Goal: Task Accomplishment & Management: Manage account settings

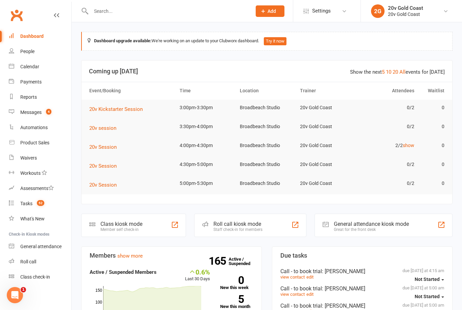
click at [38, 68] on div "Calendar" at bounding box center [29, 66] width 19 height 5
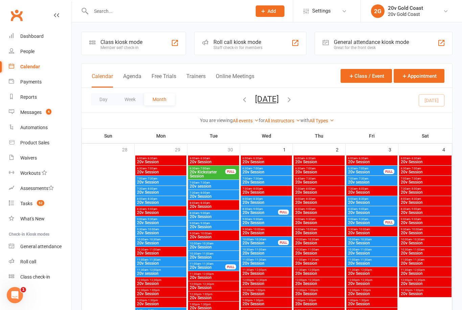
click at [156, 102] on button "Month" at bounding box center [159, 99] width 31 height 12
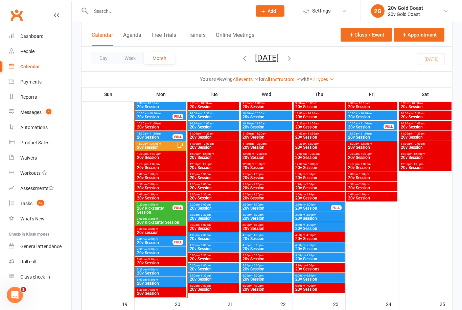
scroll to position [688, 0]
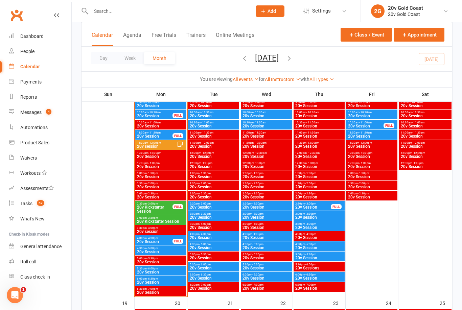
click at [163, 240] on span "20v Session" at bounding box center [155, 242] width 36 height 4
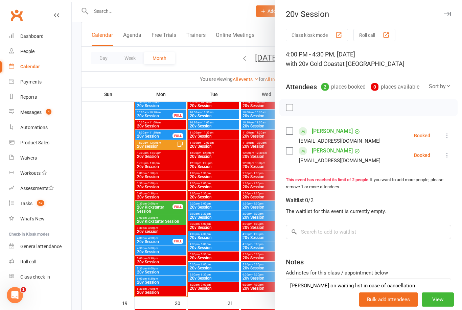
click at [166, 268] on div at bounding box center [267, 155] width 390 height 310
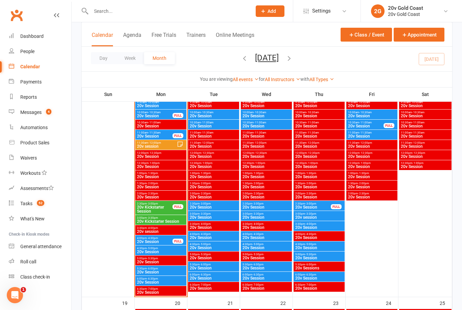
click at [163, 270] on span "20v Session" at bounding box center [161, 272] width 48 height 4
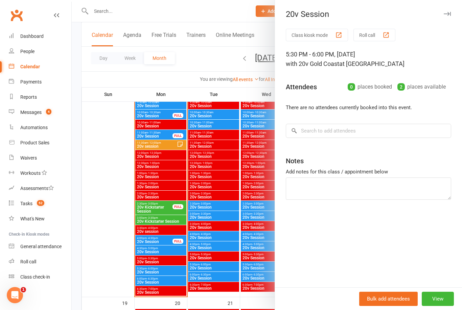
click at [164, 281] on div at bounding box center [267, 155] width 390 height 310
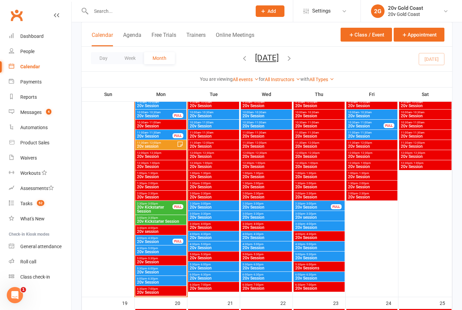
click at [163, 249] on span "4:30pm - 5:00pm" at bounding box center [161, 248] width 48 height 3
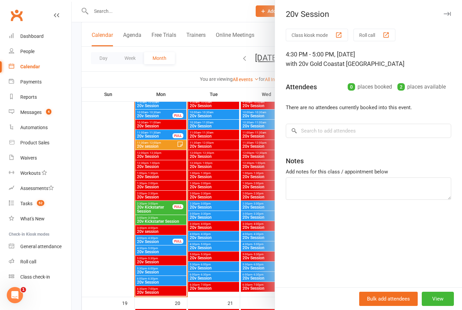
click at [108, 189] on div at bounding box center [267, 155] width 390 height 310
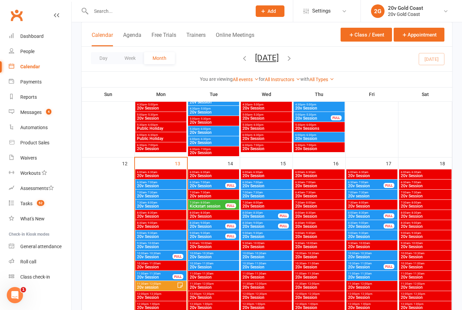
scroll to position [547, 0]
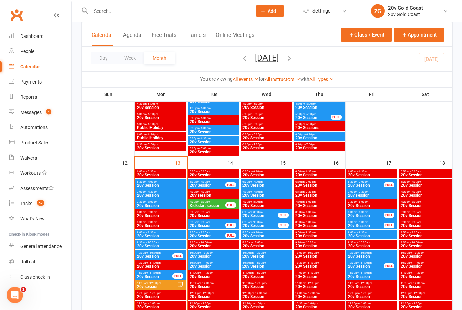
click at [217, 183] on span "6:30am - 7:00am" at bounding box center [207, 182] width 36 height 3
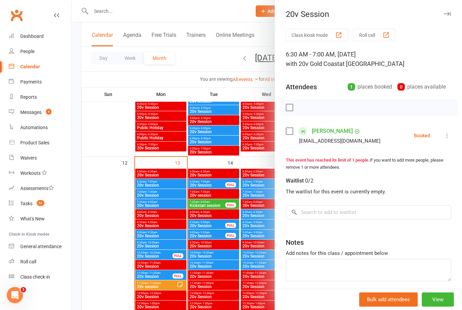
click at [214, 206] on div at bounding box center [267, 155] width 390 height 310
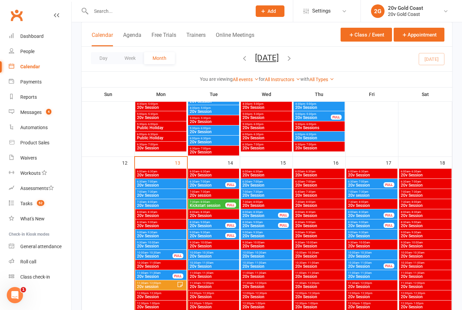
click at [214, 206] on span "Kickstart session" at bounding box center [207, 206] width 36 height 4
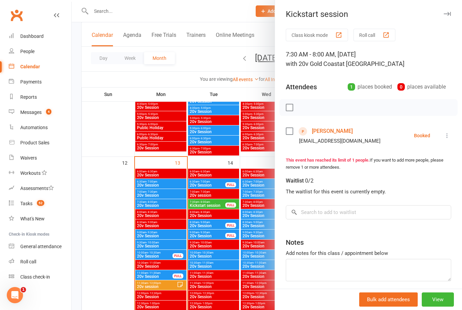
click at [330, 136] on link "[PERSON_NAME]" at bounding box center [332, 131] width 41 height 11
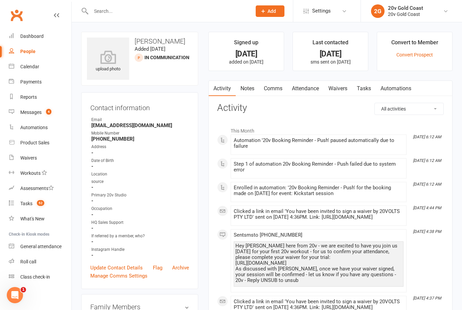
click at [340, 87] on link "Waivers" at bounding box center [338, 89] width 28 height 16
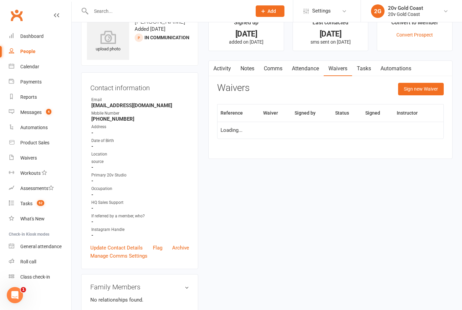
scroll to position [22, 0]
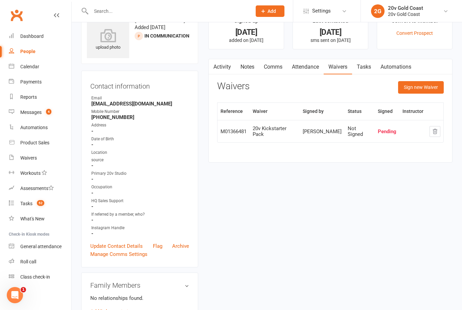
click at [277, 132] on div "20v Kickstarter Pack" at bounding box center [275, 131] width 44 height 11
click at [385, 134] on td "Pending" at bounding box center [387, 131] width 25 height 22
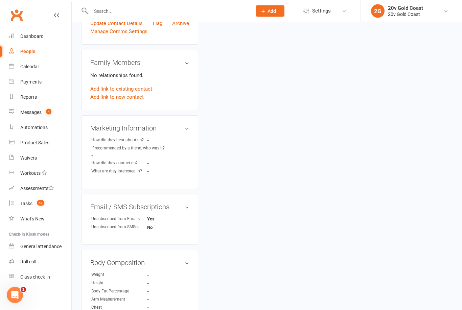
click at [38, 111] on div "Messages" at bounding box center [30, 112] width 21 height 5
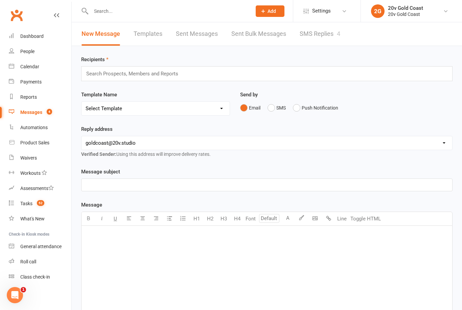
click at [321, 36] on link "SMS Replies 4" at bounding box center [320, 33] width 41 height 23
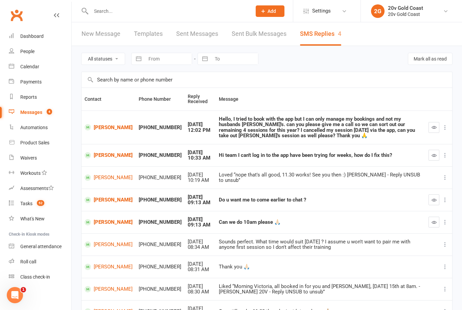
click at [33, 54] on div "People" at bounding box center [27, 51] width 14 height 5
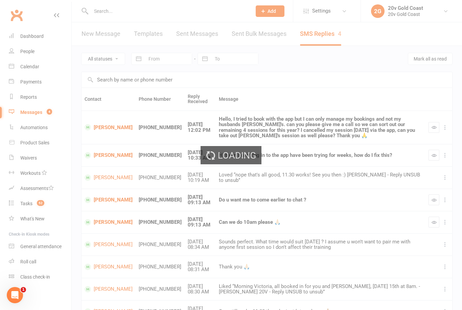
select select "100"
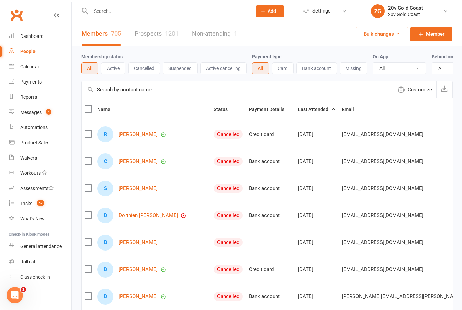
click at [42, 67] on link "Calendar" at bounding box center [40, 66] width 63 height 15
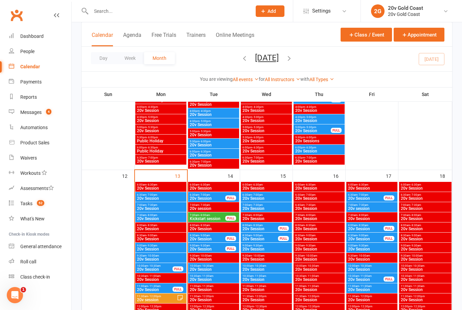
scroll to position [532, 0]
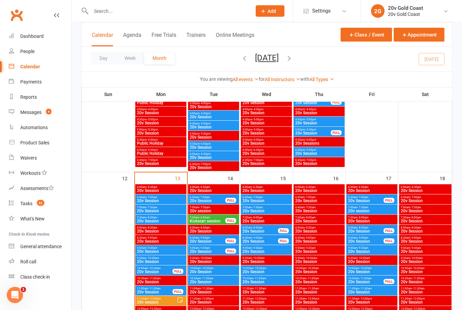
click at [222, 220] on span "Kickstart session" at bounding box center [207, 221] width 36 height 4
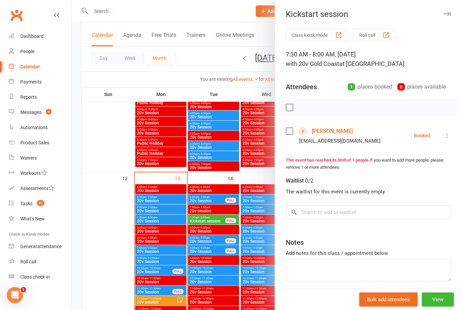
click at [326, 134] on link "[PERSON_NAME]" at bounding box center [332, 131] width 41 height 11
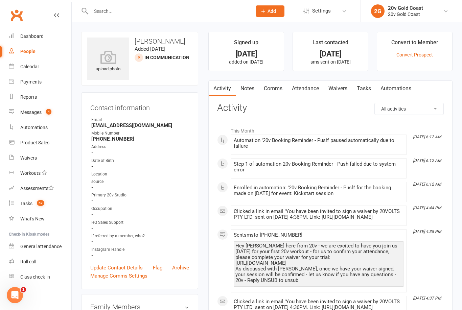
click at [339, 55] on div "[DATE]" at bounding box center [330, 53] width 63 height 7
click at [112, 138] on strong "[PHONE_NUMBER]" at bounding box center [140, 139] width 98 height 6
click at [148, 44] on h3 "[PERSON_NAME]" at bounding box center [139, 41] width 105 height 7
click at [34, 116] on link "Messages 4" at bounding box center [40, 112] width 63 height 15
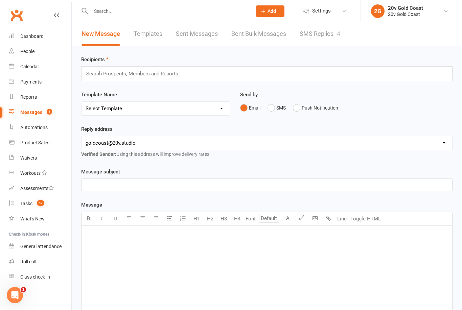
click at [159, 77] on input "text" at bounding box center [135, 73] width 99 height 9
click at [167, 109] on select "Select Template [SMS] 1st Call - Free Trial [SMS] 2nd Call - Free Trial [SMS] 3…" at bounding box center [155, 109] width 148 height 14
click at [46, 52] on link "People" at bounding box center [40, 51] width 63 height 15
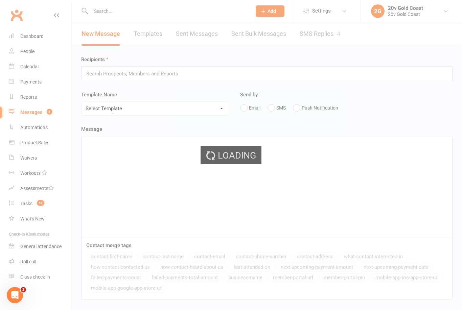
select select "100"
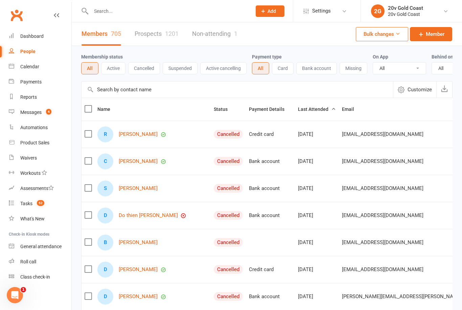
click at [165, 87] on input "text" at bounding box center [236, 89] width 311 height 16
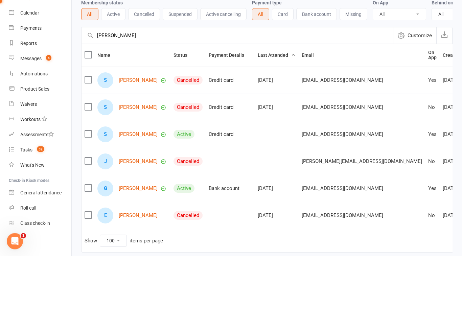
type input "[PERSON_NAME]"
click at [133, 132] on link "[PERSON_NAME]" at bounding box center [138, 135] width 39 height 6
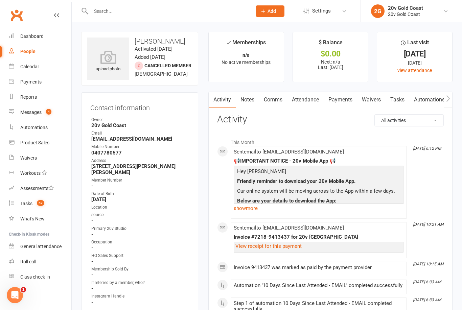
click at [58, 12] on link at bounding box center [56, 21] width 5 height 20
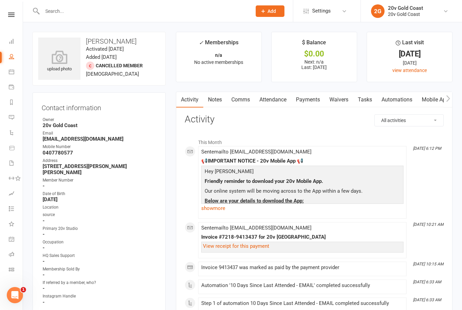
click at [13, 46] on link "Dashboard" at bounding box center [16, 41] width 14 height 15
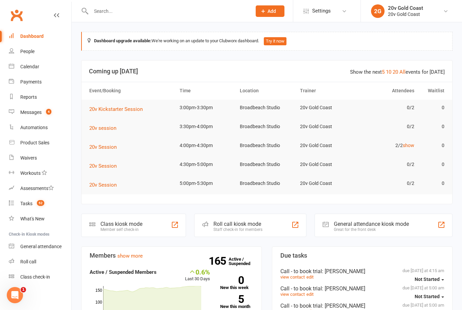
click at [32, 68] on div "Calendar" at bounding box center [29, 66] width 19 height 5
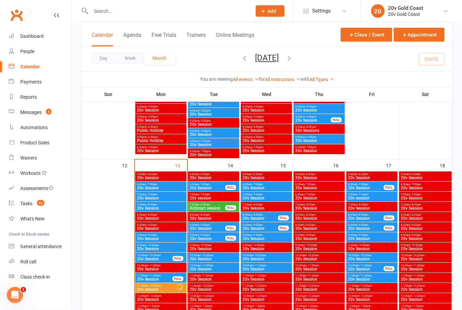
click at [216, 204] on span "7:30am - 8:00am" at bounding box center [207, 205] width 36 height 3
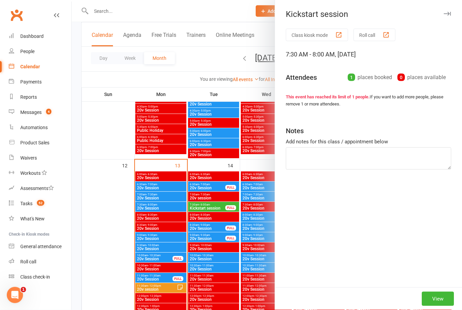
scroll to position [545, 0]
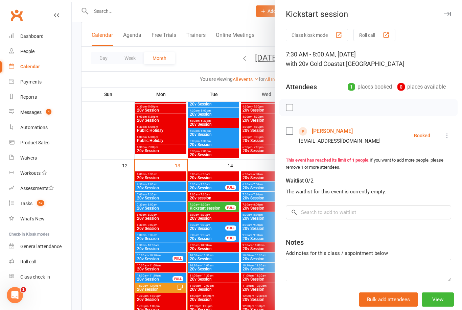
click at [36, 57] on link "People" at bounding box center [40, 51] width 63 height 15
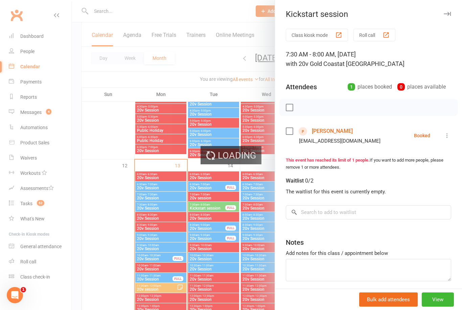
select select "100"
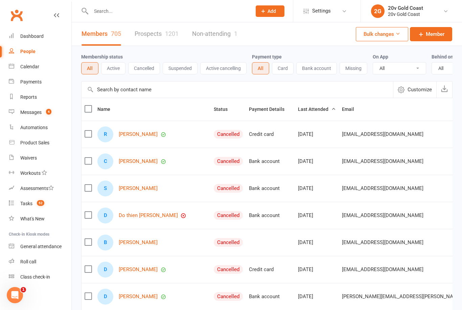
click at [161, 88] on input "text" at bounding box center [236, 89] width 311 height 16
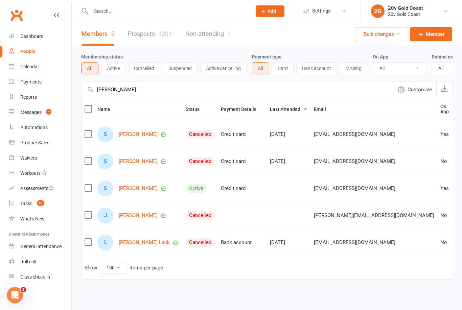
type input "[PERSON_NAME]"
click at [48, 71] on link "Calendar" at bounding box center [40, 66] width 63 height 15
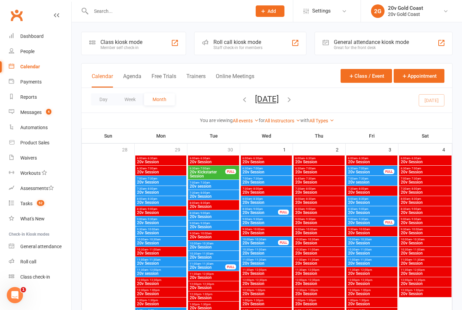
click at [32, 210] on link "Tasks 52" at bounding box center [40, 203] width 63 height 15
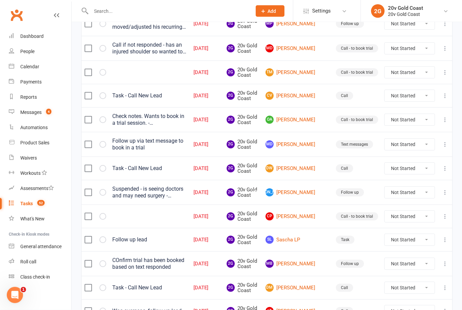
scroll to position [445, 0]
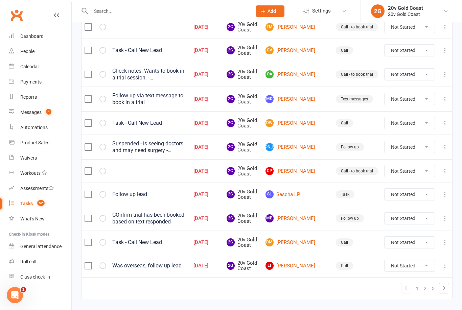
click at [442, 287] on icon at bounding box center [444, 288] width 8 height 8
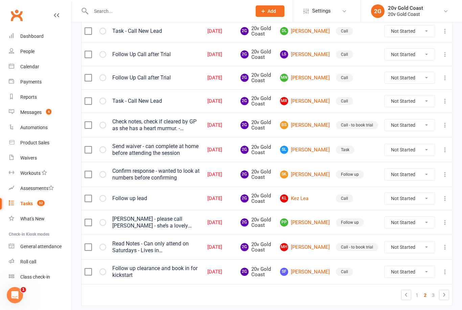
click at [442, 295] on icon at bounding box center [444, 295] width 8 height 8
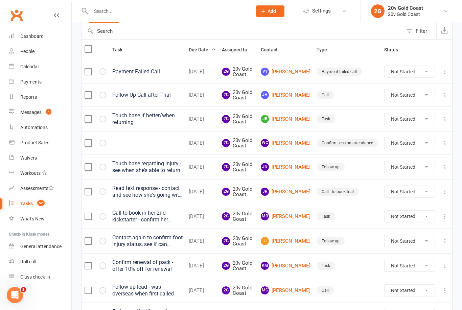
scroll to position [67, 0]
click at [45, 115] on link "Messages 4" at bounding box center [40, 112] width 63 height 15
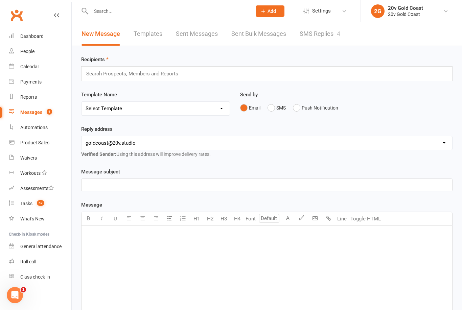
click at [194, 35] on link "Sent Messages" at bounding box center [197, 33] width 42 height 23
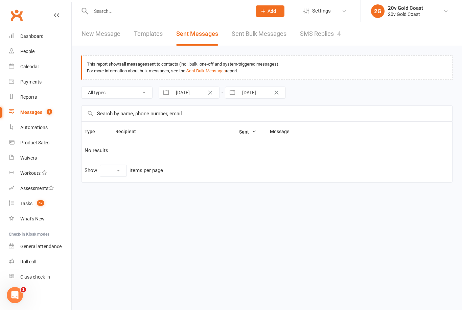
select select "100"
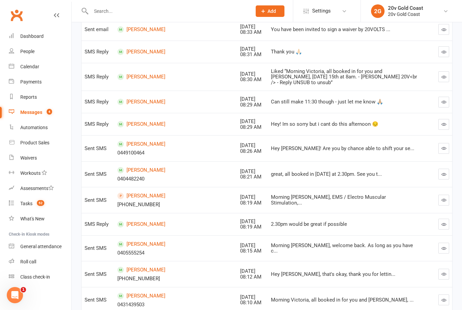
scroll to position [849, 0]
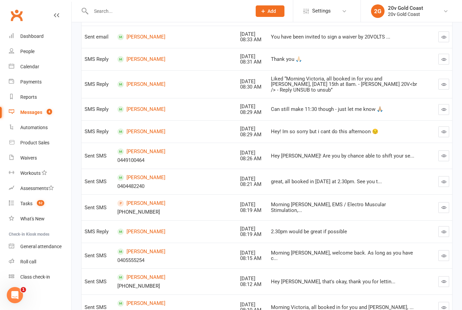
click at [37, 67] on div "Calendar" at bounding box center [29, 66] width 19 height 5
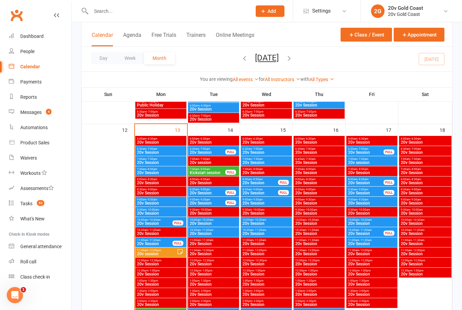
scroll to position [580, 0]
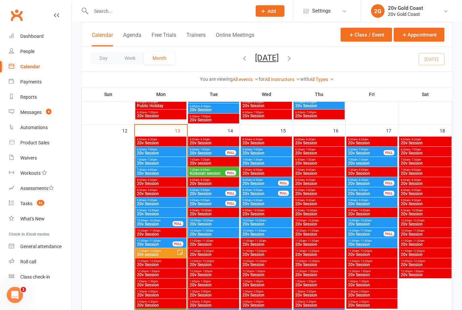
click at [365, 152] on span "20v Session" at bounding box center [366, 153] width 36 height 4
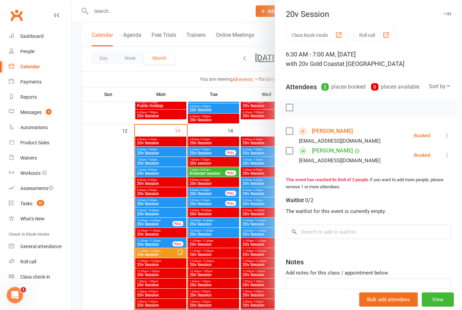
click at [261, 132] on div at bounding box center [267, 155] width 390 height 310
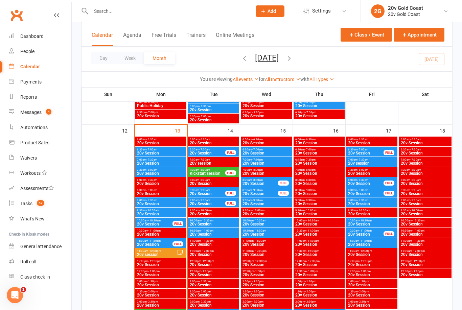
click at [381, 161] on span "20v session" at bounding box center [372, 163] width 48 height 4
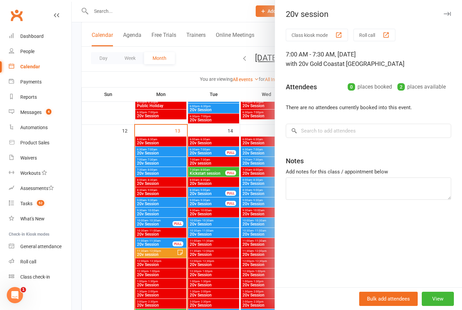
click at [236, 171] on div at bounding box center [267, 155] width 390 height 310
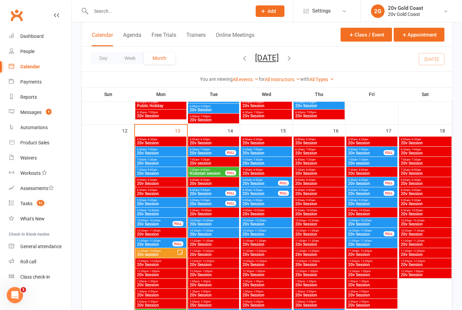
click at [379, 182] on span "20v Session" at bounding box center [366, 184] width 36 height 4
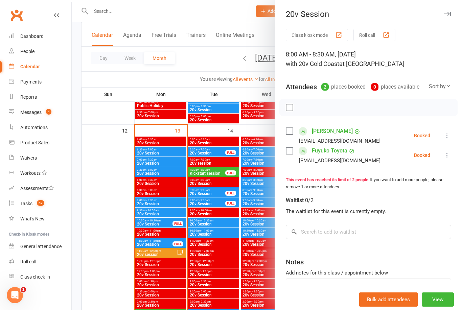
click at [254, 179] on div at bounding box center [267, 155] width 390 height 310
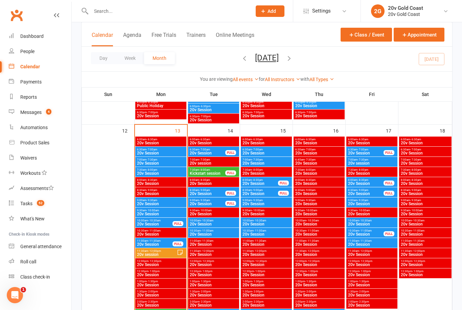
click at [380, 192] on span "20v Session" at bounding box center [366, 194] width 36 height 4
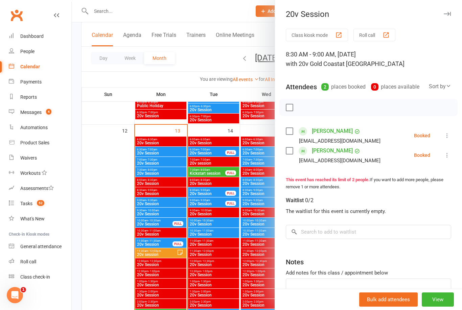
click at [256, 188] on div at bounding box center [267, 155] width 390 height 310
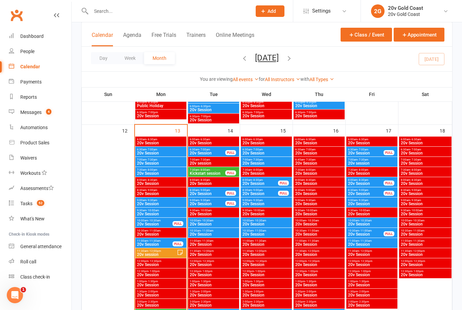
click at [380, 204] on span "20v Session" at bounding box center [372, 204] width 48 height 4
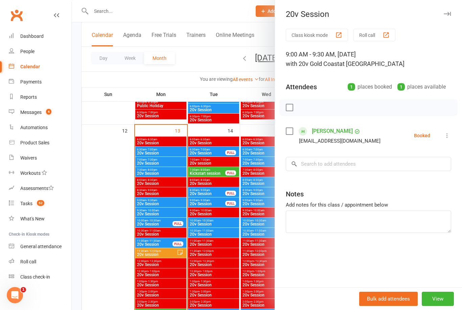
click at [242, 218] on div at bounding box center [267, 155] width 390 height 310
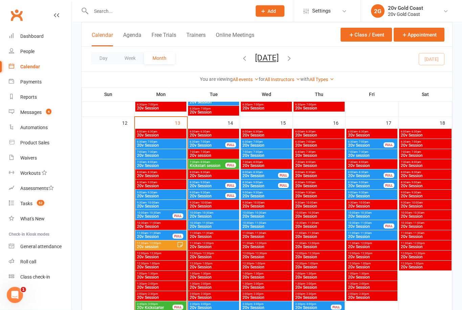
click at [376, 234] on span "11:00am - 11:30am" at bounding box center [372, 233] width 48 height 3
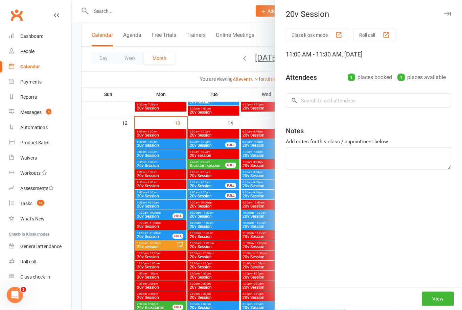
scroll to position [588, 0]
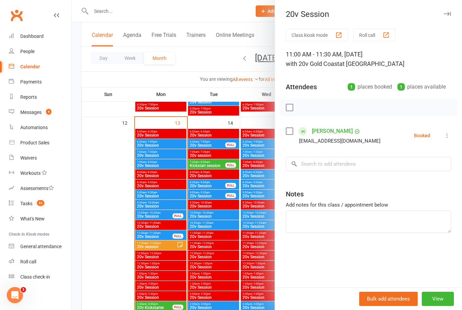
click at [121, 227] on div at bounding box center [267, 155] width 390 height 310
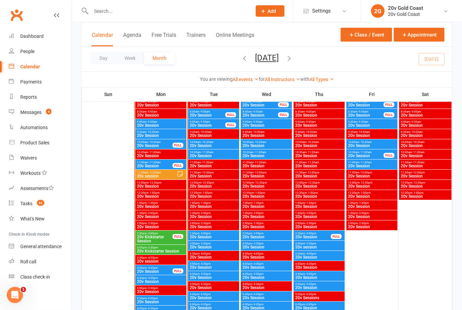
scroll to position [659, 0]
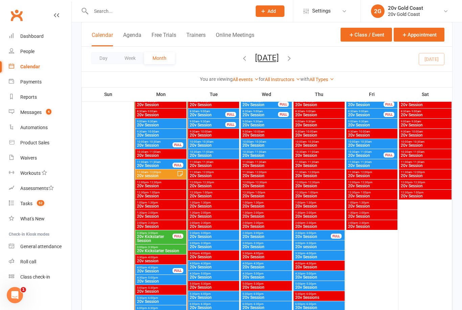
click at [158, 235] on span "20v Kickstarter Session" at bounding box center [155, 239] width 36 height 8
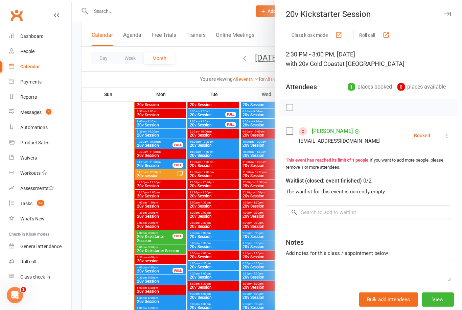
click at [325, 133] on link "[PERSON_NAME]" at bounding box center [332, 131] width 41 height 11
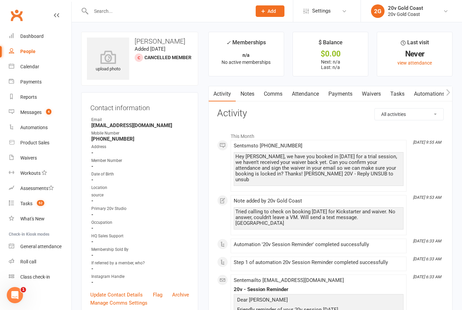
click at [332, 166] on div "Hey [PERSON_NAME], we have you booked in [DATE] for a trial session, we haven't…" at bounding box center [318, 168] width 166 height 29
click at [363, 163] on div "Hey [PERSON_NAME], we have you booked in [DATE] for a trial session, we haven't…" at bounding box center [318, 168] width 166 height 29
click at [46, 70] on link "Calendar" at bounding box center [40, 66] width 63 height 15
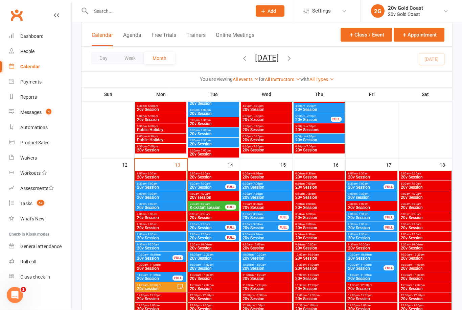
scroll to position [547, 0]
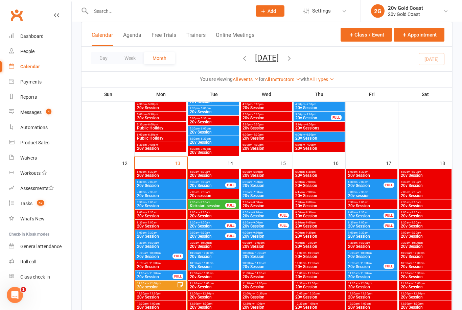
click at [374, 267] on span "20v Session" at bounding box center [366, 267] width 36 height 4
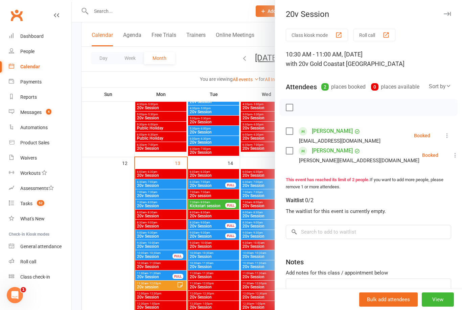
click at [249, 189] on div at bounding box center [267, 155] width 390 height 310
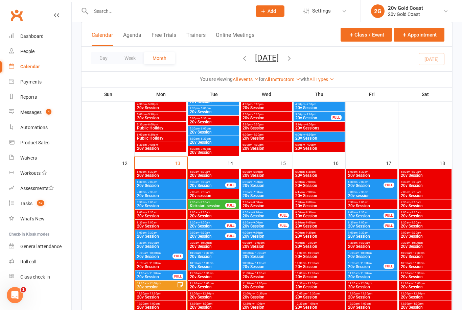
click at [376, 263] on span "10:30am - 11:00am" at bounding box center [366, 263] width 36 height 3
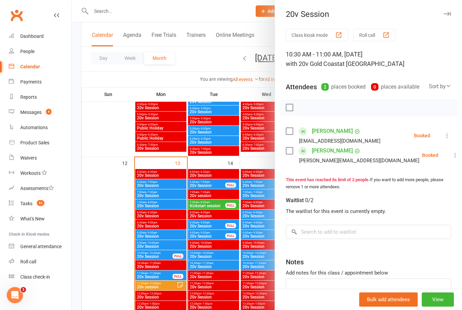
click at [244, 192] on div at bounding box center [267, 155] width 390 height 310
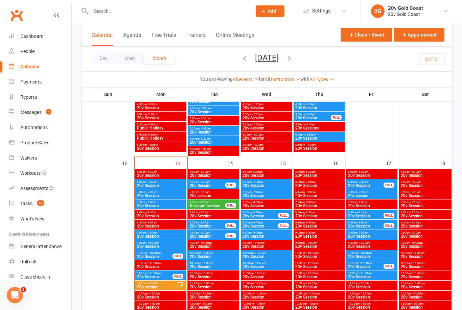
click at [377, 275] on span "20v Session" at bounding box center [372, 277] width 48 height 4
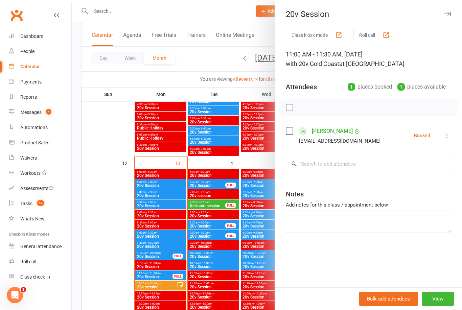
click at [446, 137] on icon at bounding box center [447, 135] width 7 height 7
click at [224, 240] on div at bounding box center [267, 155] width 390 height 310
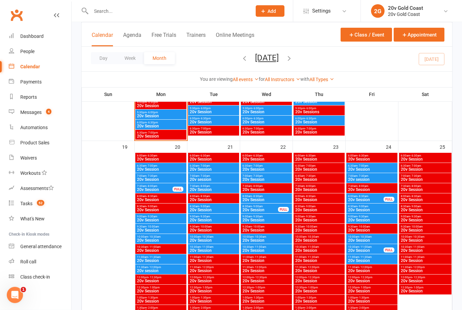
scroll to position [845, 0]
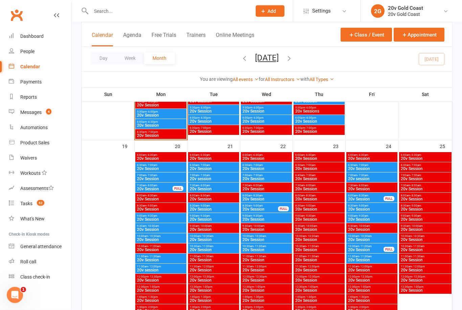
click at [170, 229] on span "20v Session" at bounding box center [161, 230] width 48 height 4
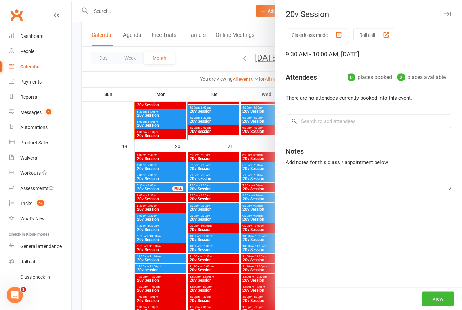
scroll to position [845, 0]
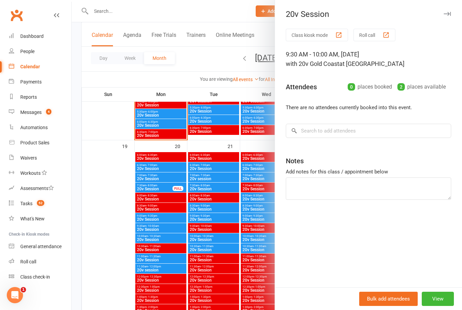
click at [111, 258] on div at bounding box center [267, 155] width 390 height 310
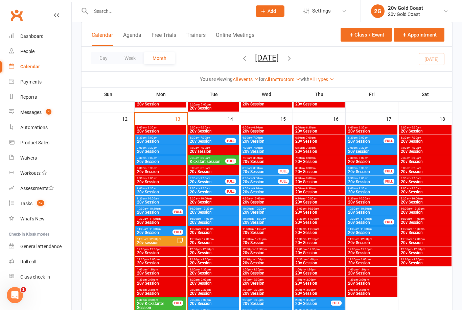
scroll to position [591, 0]
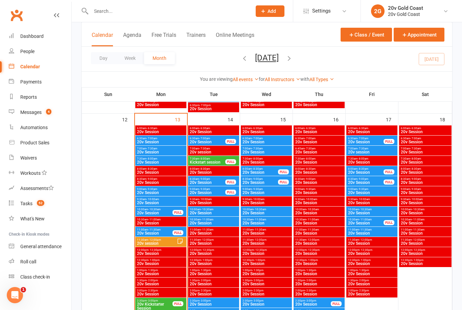
click at [380, 232] on span "20v Session" at bounding box center [372, 233] width 48 height 4
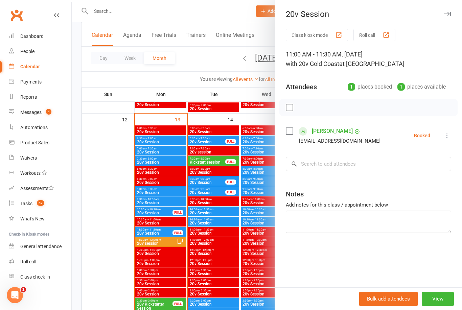
click at [396, 131] on li "[PERSON_NAME] [PERSON_NAME][EMAIL_ADDRESS][DOMAIN_NAME] Booked More info Remove…" at bounding box center [368, 136] width 165 height 20
click at [362, 136] on li "[PERSON_NAME] [PERSON_NAME][EMAIL_ADDRESS][DOMAIN_NAME] Booked More info Remove…" at bounding box center [368, 136] width 165 height 20
click at [331, 140] on div "[EMAIL_ADDRESS][DOMAIN_NAME]" at bounding box center [339, 141] width 81 height 9
click at [337, 129] on link "[PERSON_NAME]" at bounding box center [332, 131] width 41 height 11
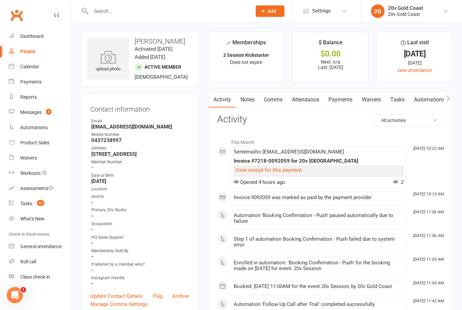
click at [342, 175] on div "View receipt for this payment" at bounding box center [319, 171] width 170 height 11
click at [396, 185] on li "[DATE] 10:22 AM Sent email to [EMAIL_ADDRESS][DOMAIN_NAME] Invoice #7218-009205…" at bounding box center [319, 167] width 176 height 42
click at [399, 180] on span "2" at bounding box center [398, 182] width 10 height 6
click at [438, 151] on time "[DATE] 10:22 AM" at bounding box center [426, 148] width 34 height 4
click at [44, 42] on link "Dashboard" at bounding box center [40, 36] width 63 height 15
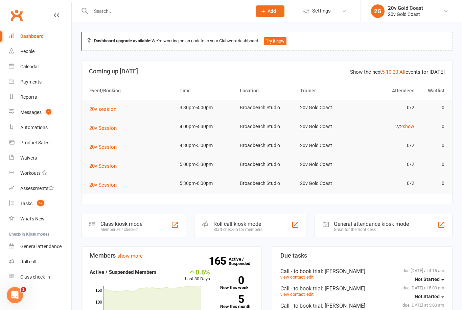
click at [34, 67] on div "Calendar" at bounding box center [29, 66] width 19 height 5
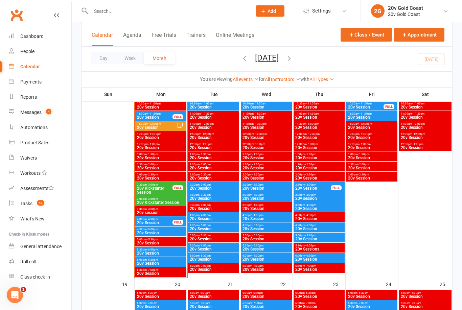
scroll to position [707, 0]
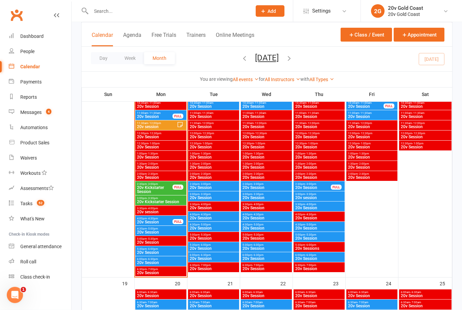
click at [165, 221] on span "20v Session" at bounding box center [155, 222] width 36 height 4
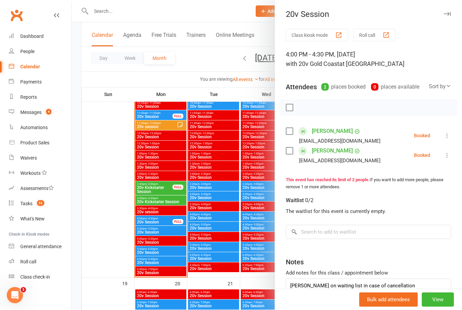
click at [329, 133] on link "[PERSON_NAME]" at bounding box center [332, 131] width 41 height 11
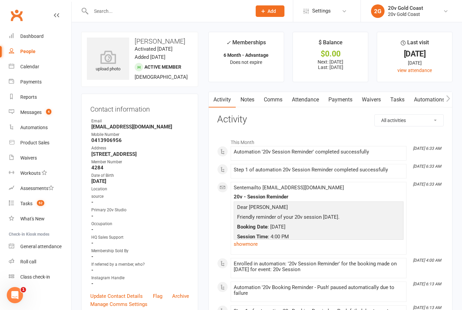
click at [59, 17] on icon at bounding box center [56, 15] width 5 height 5
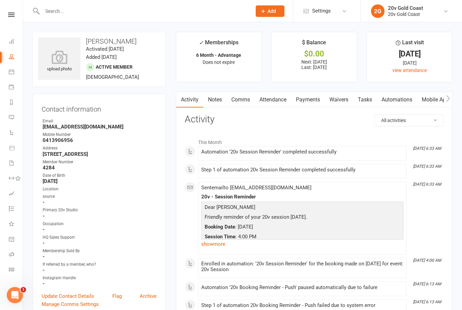
click at [13, 74] on icon at bounding box center [11, 71] width 5 height 5
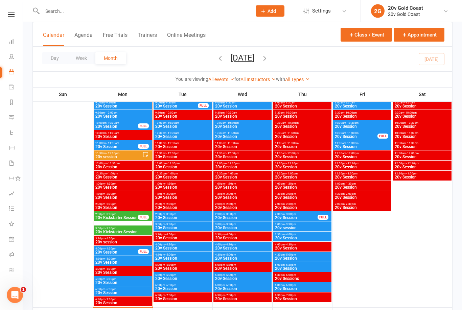
scroll to position [689, 0]
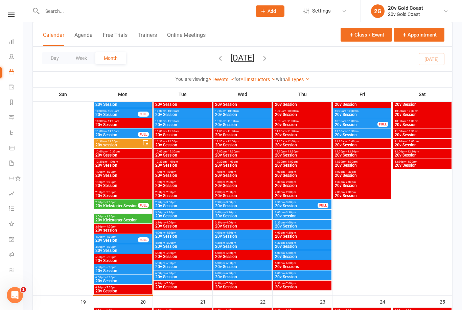
click at [366, 132] on span "11:00am - 11:30am" at bounding box center [361, 131] width 55 height 3
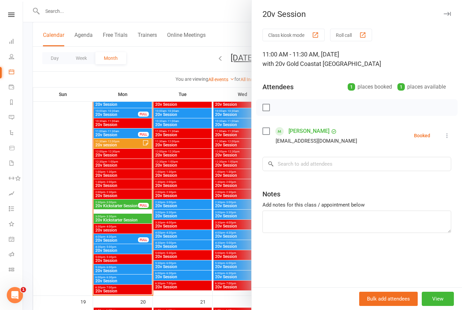
click at [449, 136] on icon at bounding box center [447, 135] width 7 height 7
click at [404, 163] on link "Remove" at bounding box center [414, 163] width 73 height 14
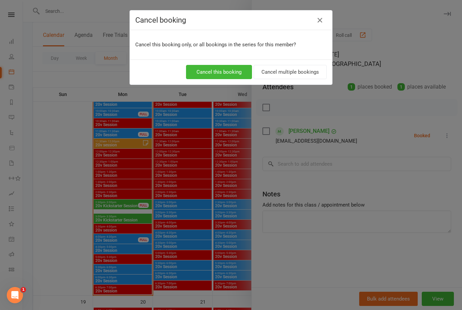
click at [226, 72] on button "Cancel this booking" at bounding box center [219, 72] width 66 height 14
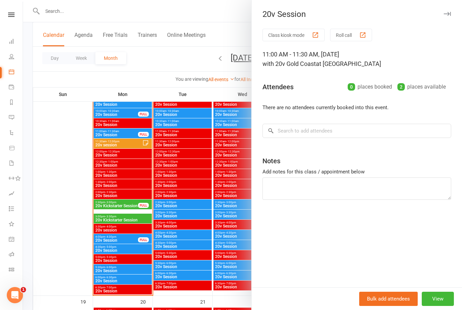
click at [69, 237] on div at bounding box center [242, 155] width 439 height 310
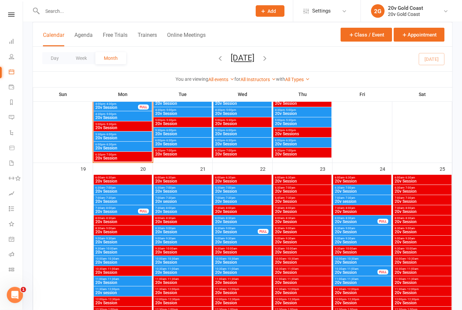
scroll to position [828, 0]
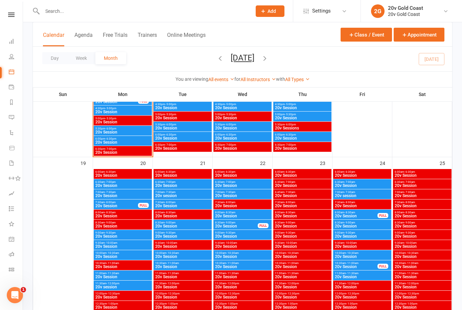
click at [121, 254] on span "10:00am - 10:30am" at bounding box center [122, 253] width 55 height 3
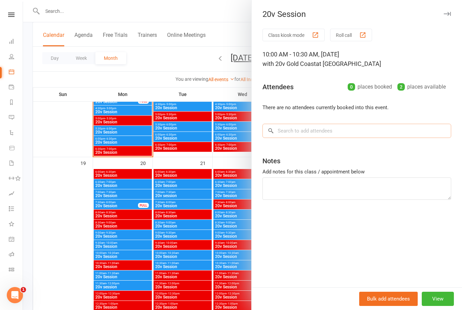
click at [332, 133] on input "search" at bounding box center [356, 131] width 189 height 14
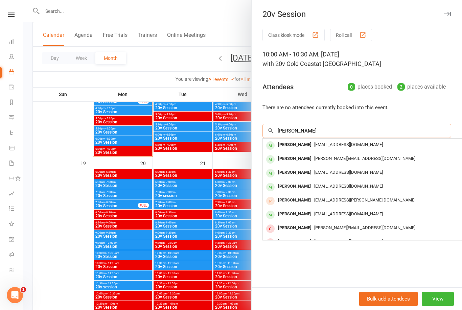
type input "[PERSON_NAME]"
click at [342, 146] on span "[EMAIL_ADDRESS][DOMAIN_NAME]" at bounding box center [348, 144] width 69 height 5
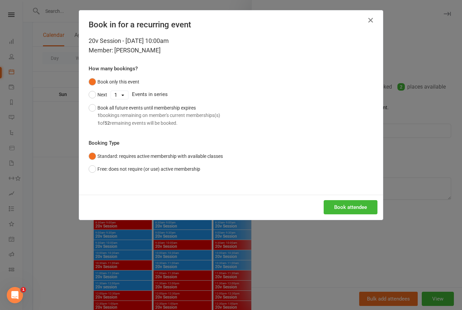
click at [354, 207] on button "Book attendee" at bounding box center [351, 207] width 54 height 14
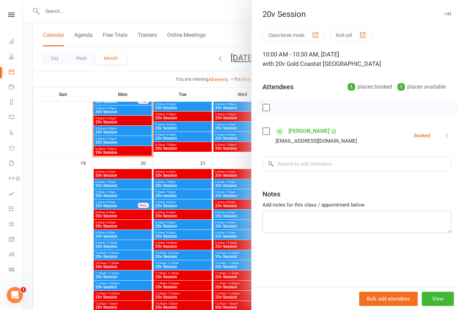
click at [323, 219] on textarea at bounding box center [356, 222] width 189 height 22
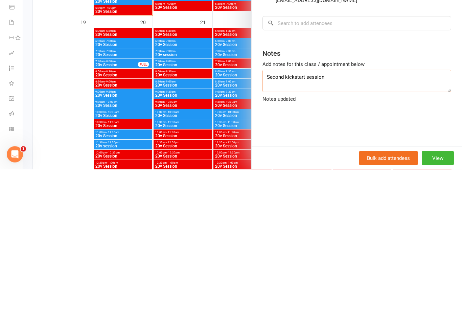
type textarea "Second kickstart session"
click at [76, 118] on div at bounding box center [242, 155] width 439 height 310
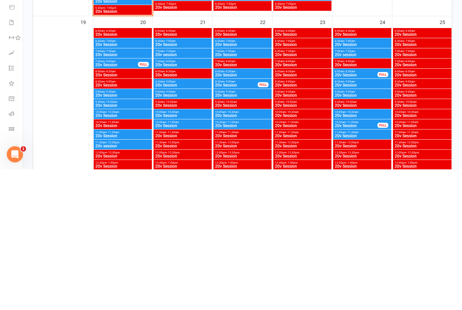
scroll to position [969, 0]
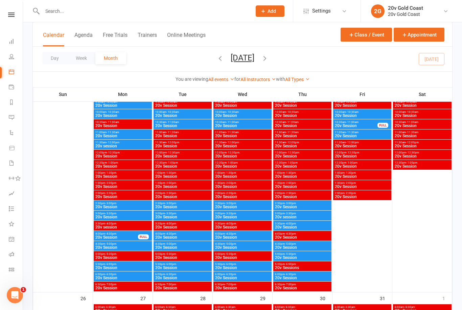
click at [132, 235] on span "20v Session" at bounding box center [116, 237] width 43 height 4
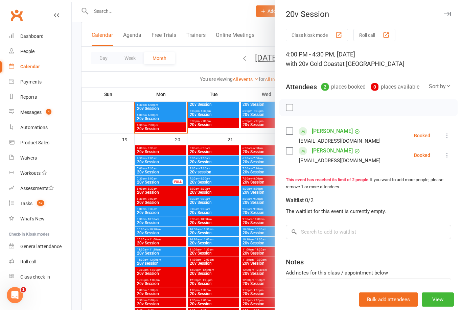
scroll to position [854, 0]
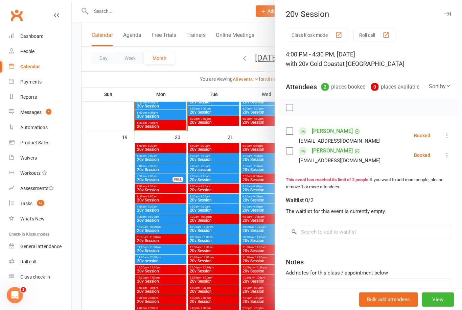
click at [168, 231] on div at bounding box center [267, 155] width 390 height 310
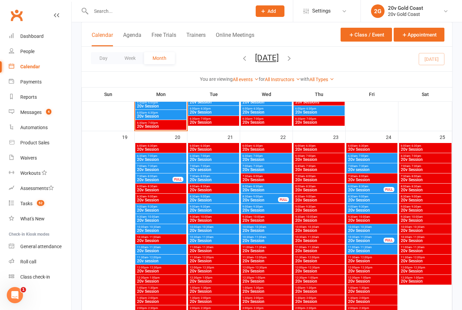
click at [165, 231] on span "20v Session" at bounding box center [161, 231] width 48 height 4
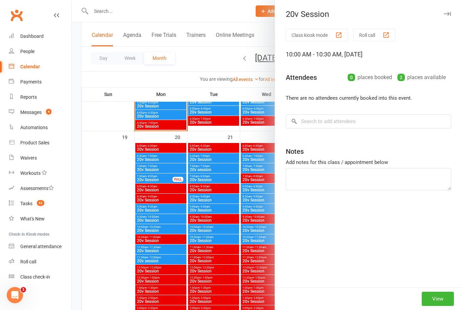
type textarea "Second kickstart session"
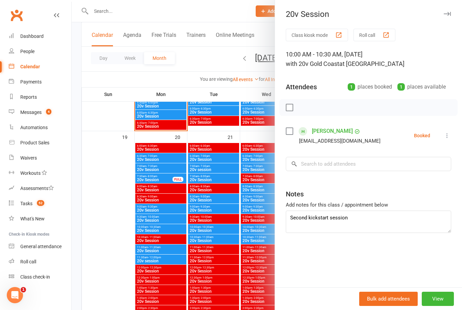
click at [437, 306] on button "View" at bounding box center [438, 299] width 32 height 14
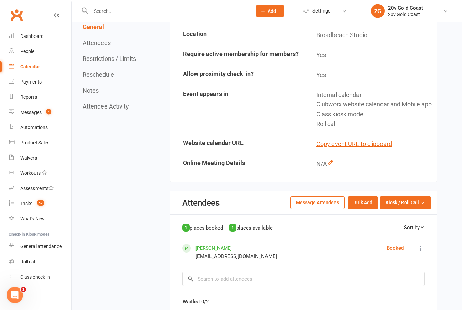
scroll to position [149, 0]
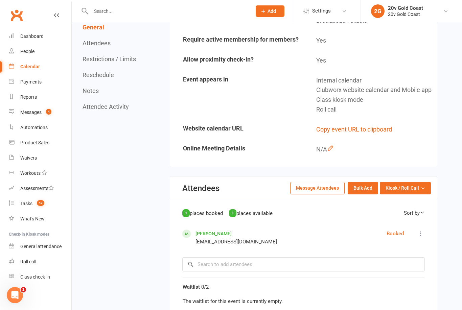
click at [236, 217] on div "1" at bounding box center [232, 213] width 7 height 8
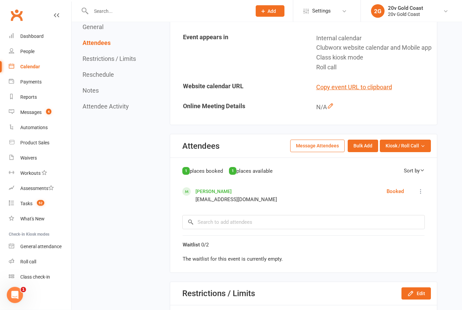
scroll to position [192, 0]
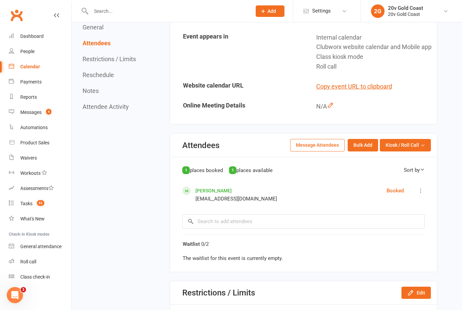
click at [415, 174] on div "Sort by" at bounding box center [414, 170] width 21 height 8
click at [414, 174] on div "Sort by" at bounding box center [414, 170] width 21 height 8
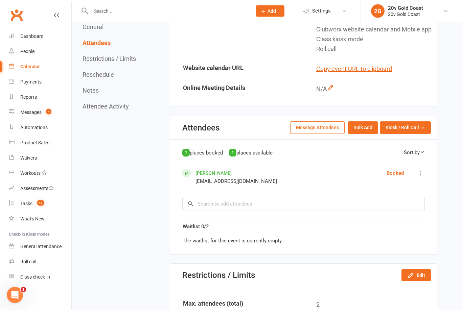
scroll to position [209, 0]
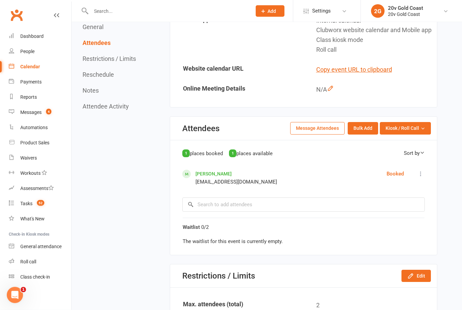
click at [420, 178] on icon at bounding box center [420, 174] width 7 height 7
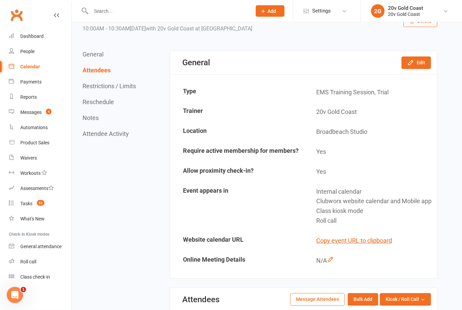
scroll to position [0, 0]
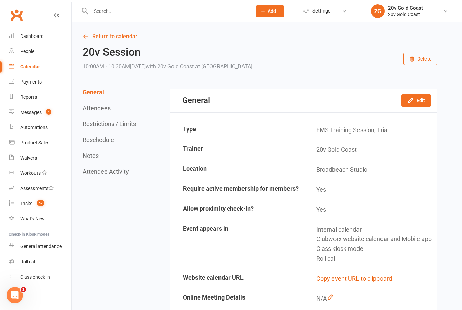
click at [418, 102] on button "Edit" at bounding box center [415, 100] width 29 height 12
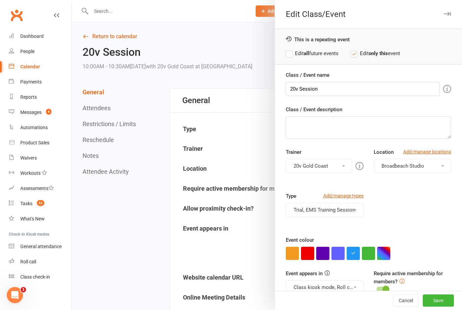
click at [369, 256] on button "button" at bounding box center [368, 253] width 13 height 13
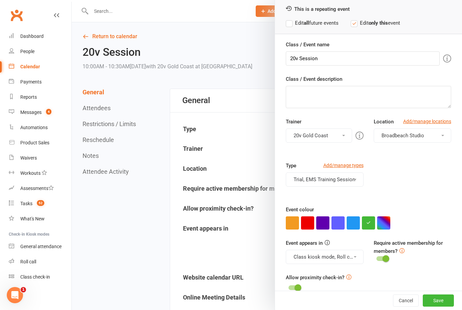
scroll to position [20, 0]
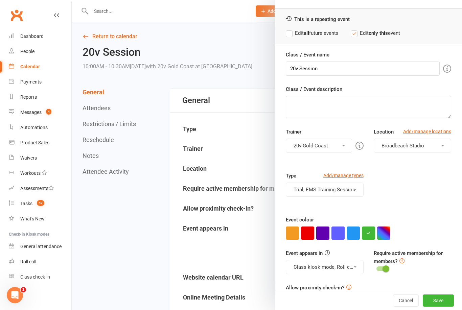
click at [437, 299] on button "Save" at bounding box center [438, 300] width 31 height 12
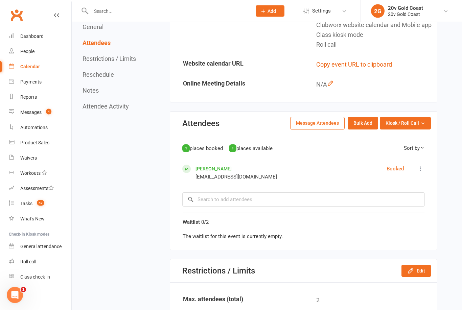
scroll to position [214, 0]
click at [93, 58] on button "Restrictions / Limits" at bounding box center [108, 58] width 53 height 7
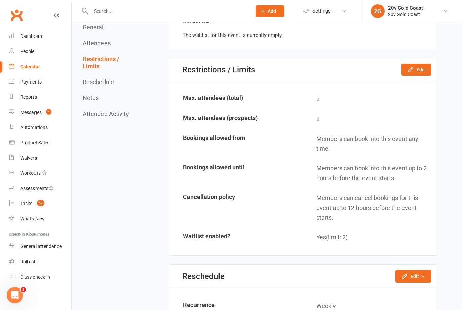
scroll to position [416, 0]
click at [418, 75] on button "Edit" at bounding box center [415, 69] width 29 height 12
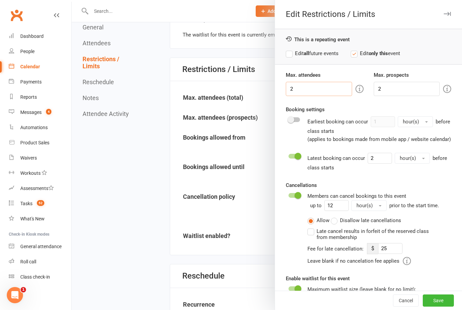
click at [329, 89] on input "2" at bounding box center [319, 89] width 66 height 14
type input "1"
click at [418, 86] on input "2" at bounding box center [407, 89] width 66 height 14
type input "1"
click at [435, 46] on div "This is a repeating event Edit all future events Edit only this event" at bounding box center [368, 47] width 187 height 36
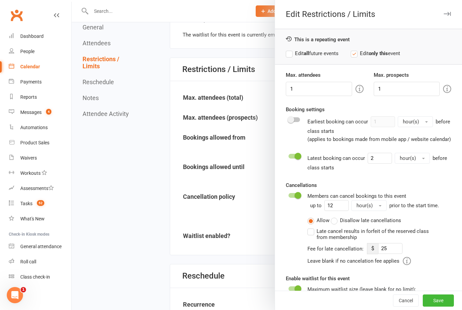
click at [440, 307] on button "Save" at bounding box center [438, 300] width 31 height 12
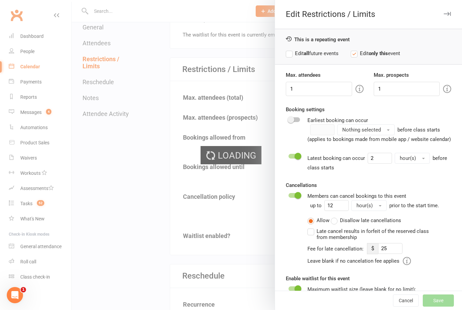
type input "25"
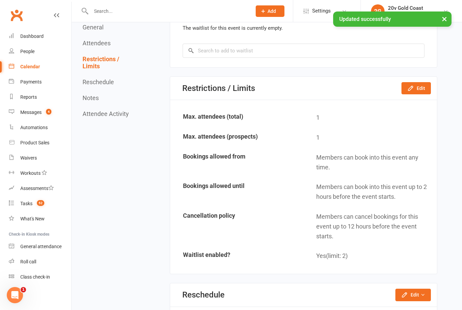
click at [41, 70] on link "Calendar" at bounding box center [40, 66] width 63 height 15
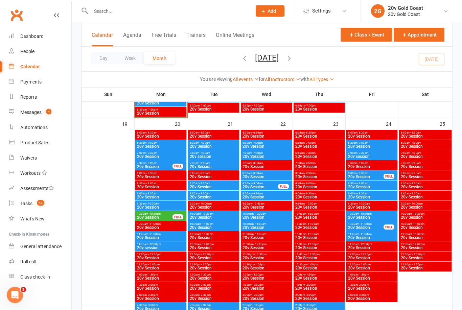
scroll to position [867, 0]
